Goal: Check status: Check status

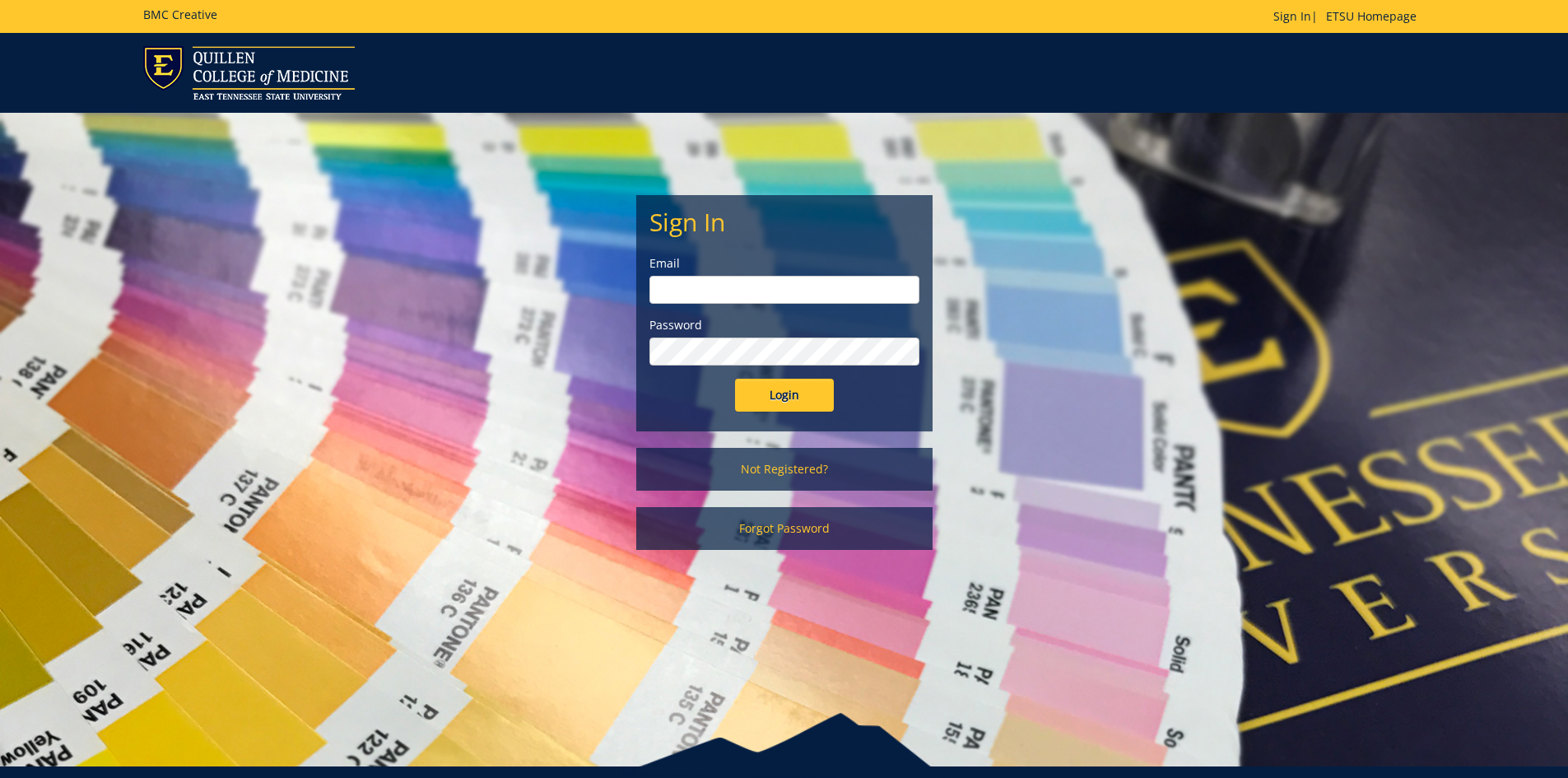
type input "[EMAIL_ADDRESS][DOMAIN_NAME]"
click at [804, 387] on input "Login" at bounding box center [784, 395] width 99 height 33
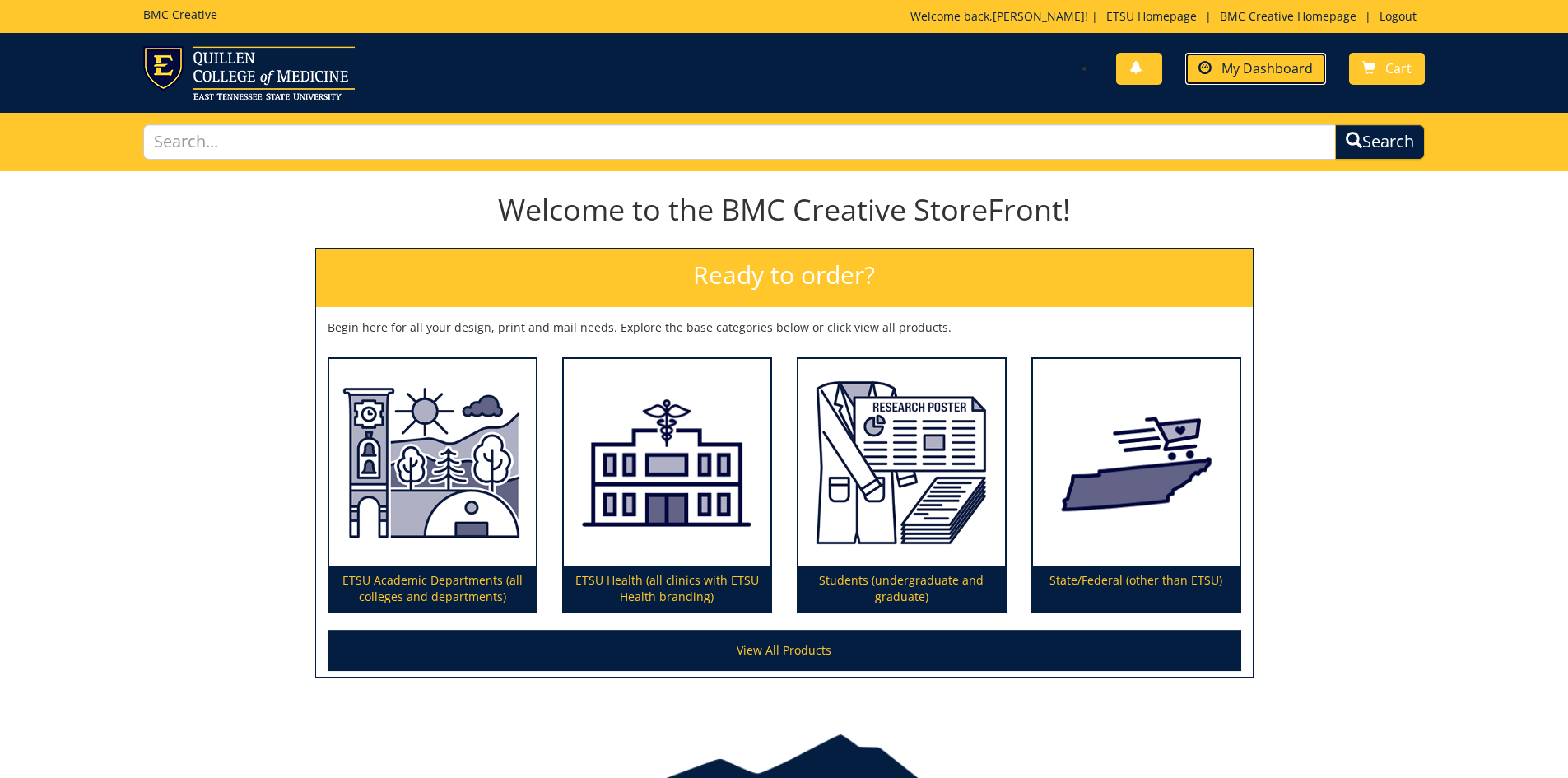
click at [1251, 70] on span "My Dashboard" at bounding box center [1267, 68] width 91 height 18
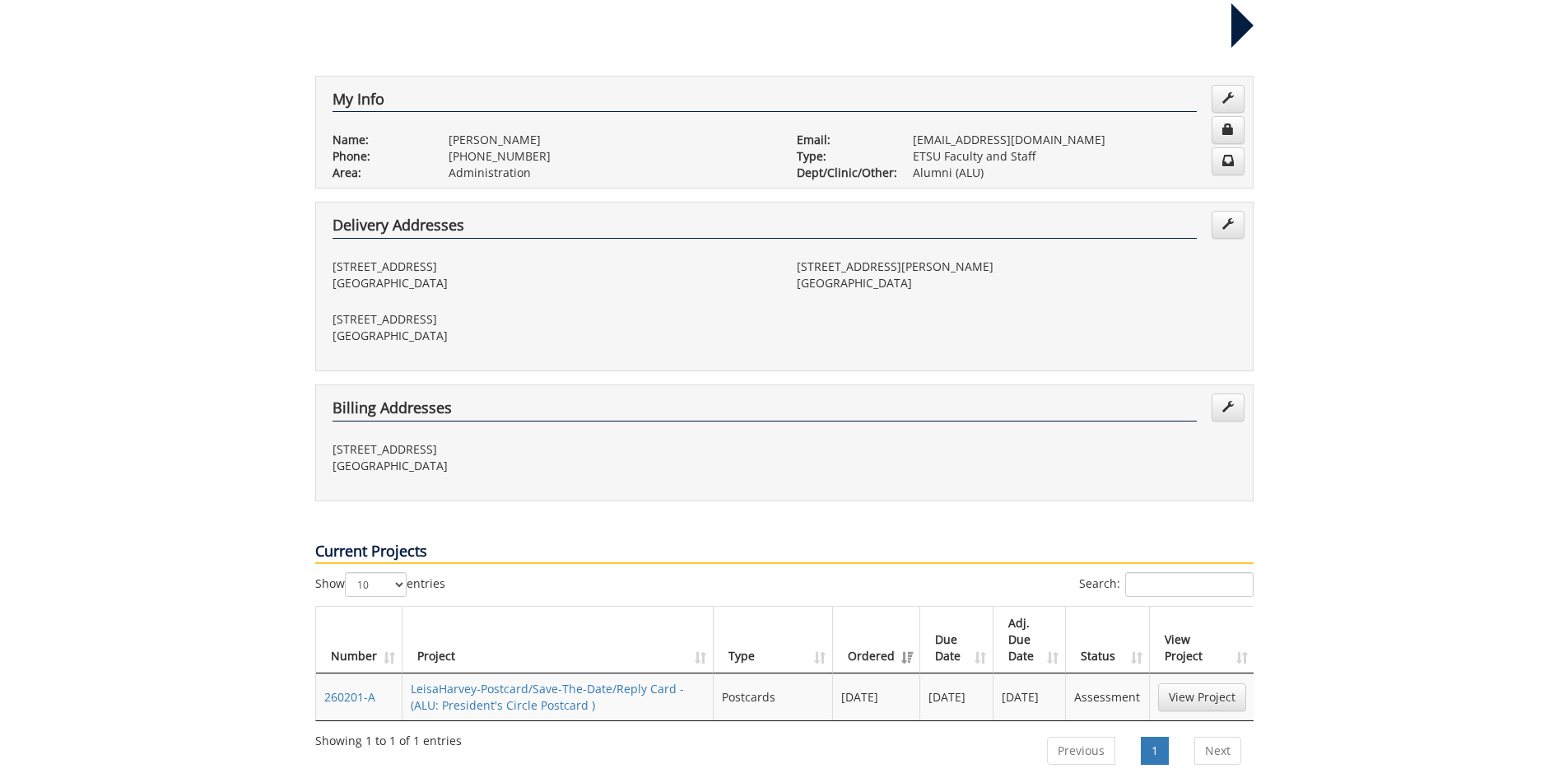
scroll to position [330, 0]
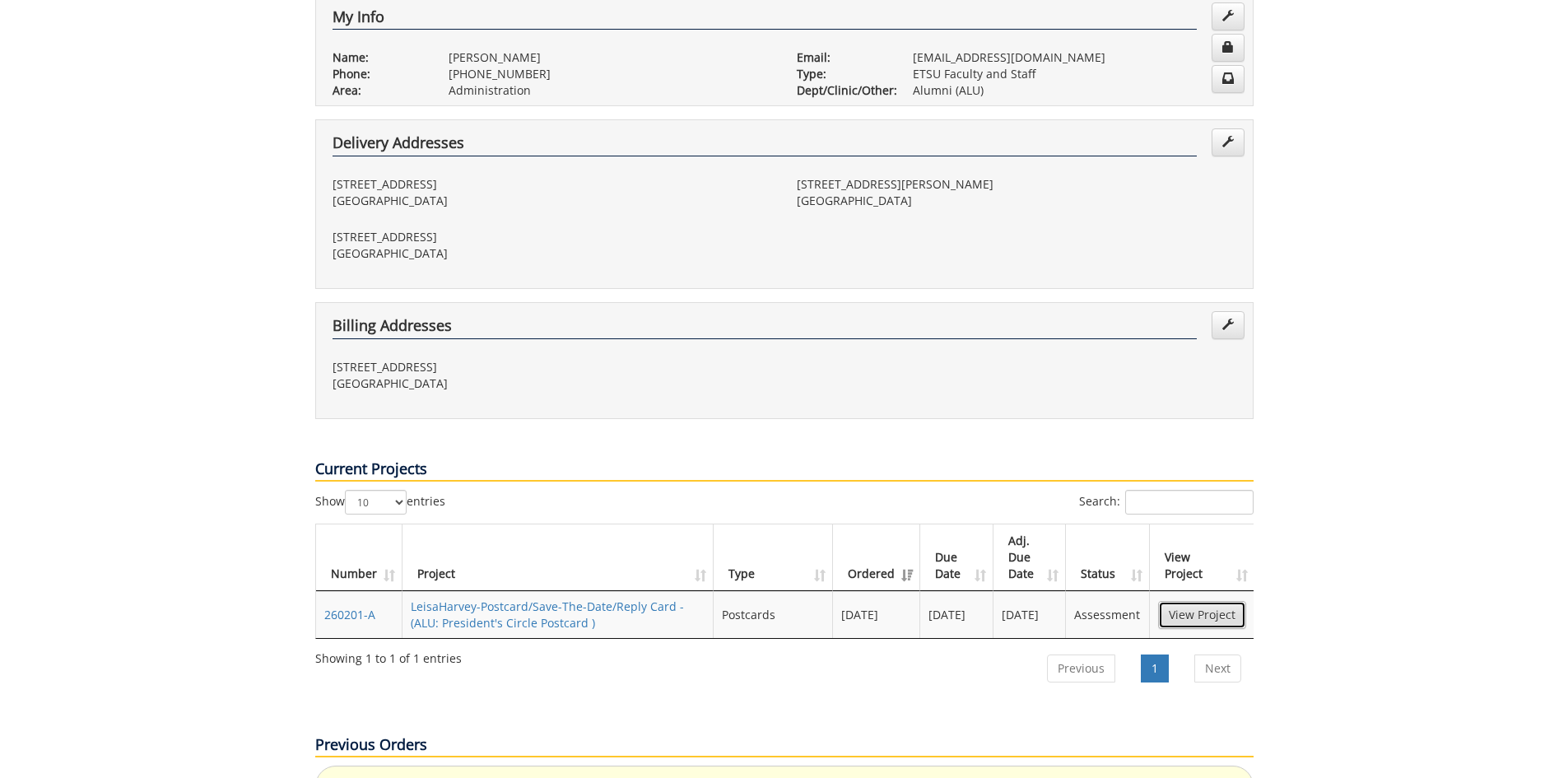
click at [1192, 601] on link "View Project" at bounding box center [1202, 614] width 88 height 28
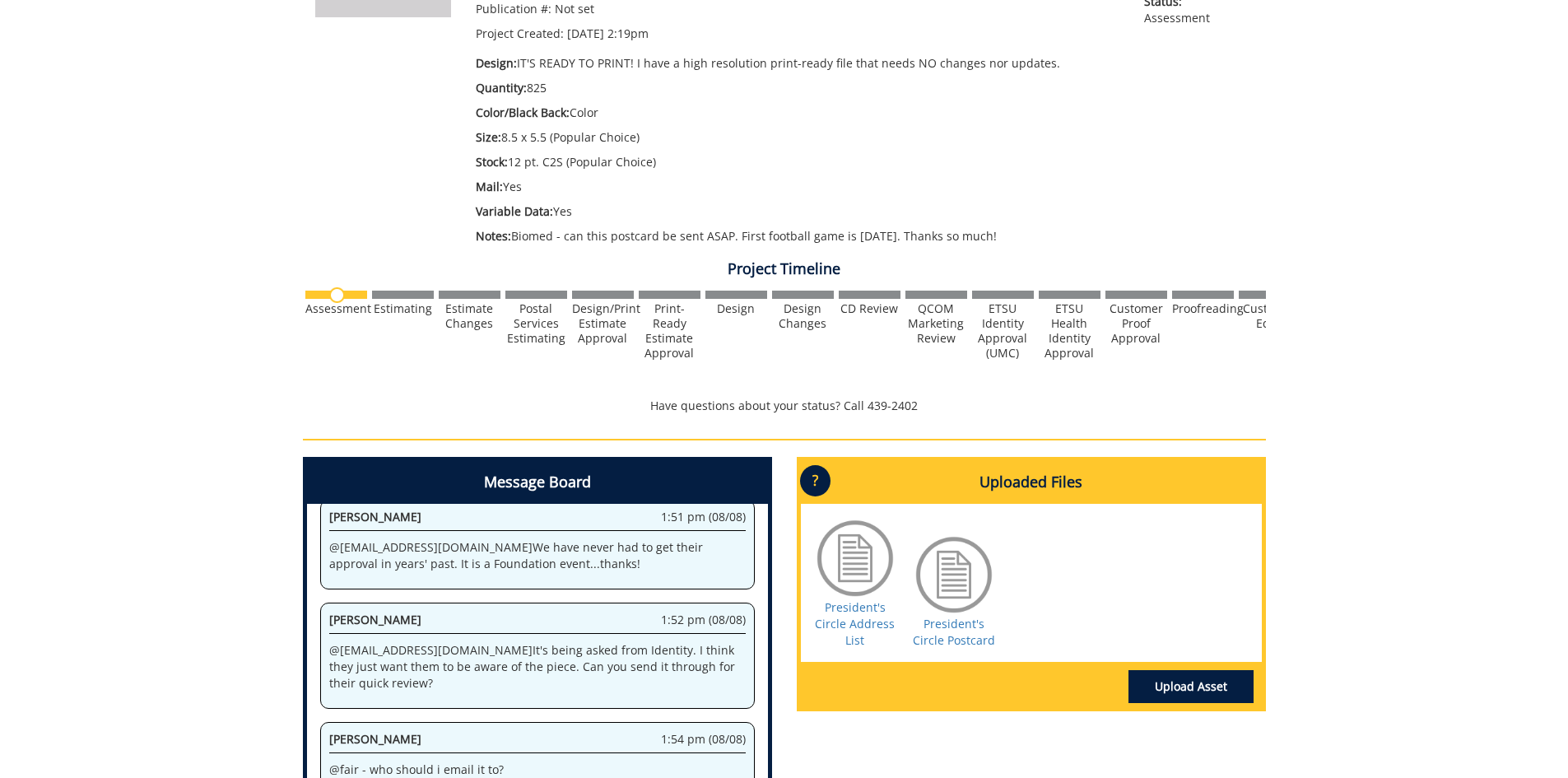
scroll to position [412, 0]
